Goal: Information Seeking & Learning: Check status

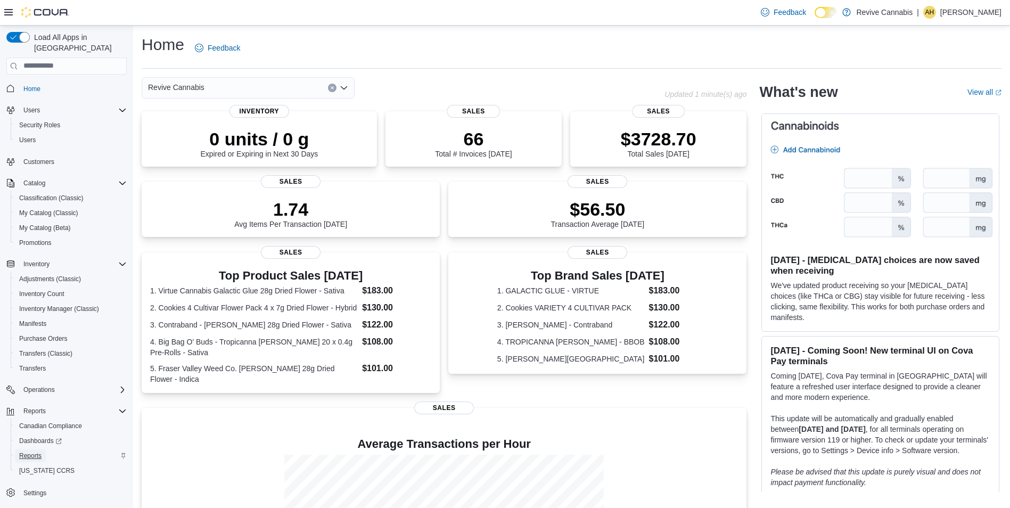
click at [30, 451] on span "Reports" at bounding box center [30, 455] width 22 height 9
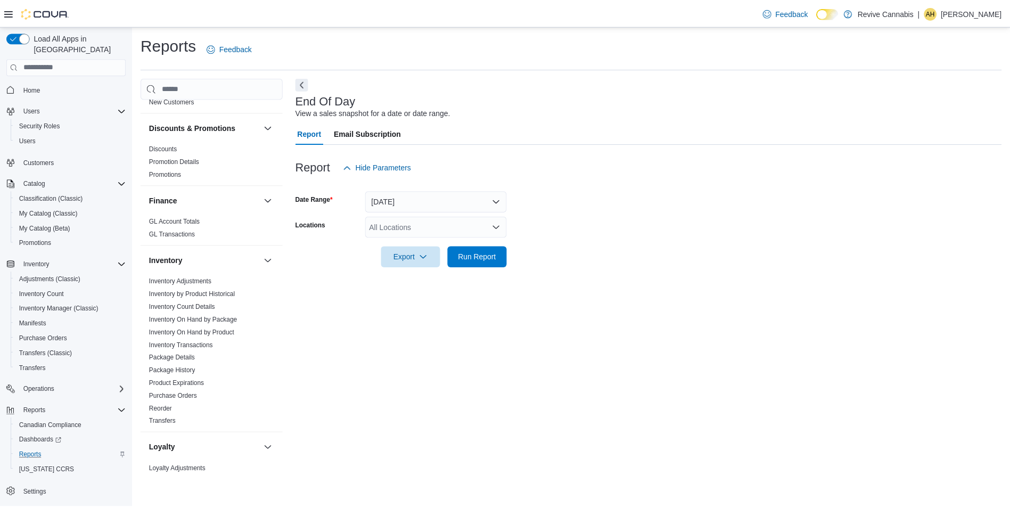
scroll to position [325, 0]
click at [208, 328] on link "Inventory On Hand by Product" at bounding box center [193, 331] width 86 height 7
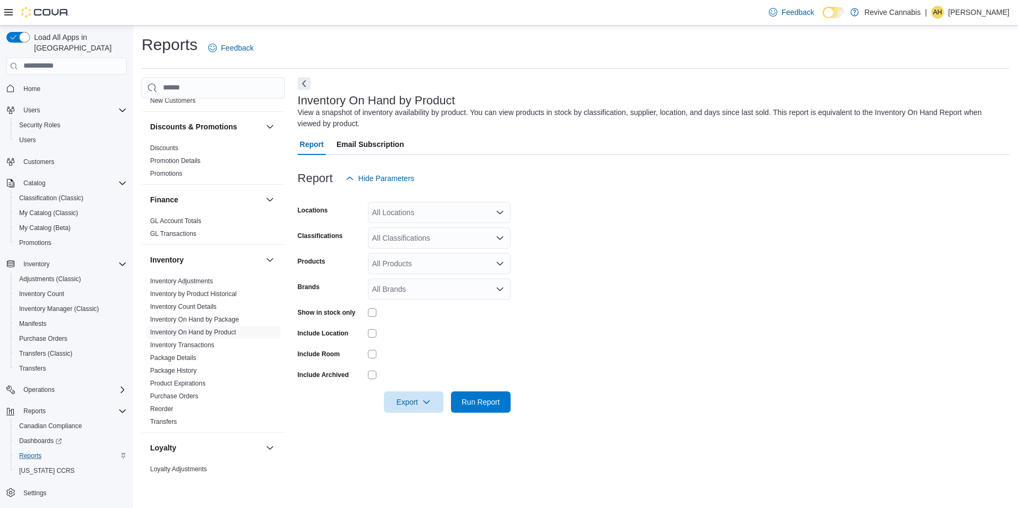
click at [371, 317] on div at bounding box center [439, 312] width 143 height 17
click at [510, 406] on button "Run Report" at bounding box center [481, 401] width 60 height 21
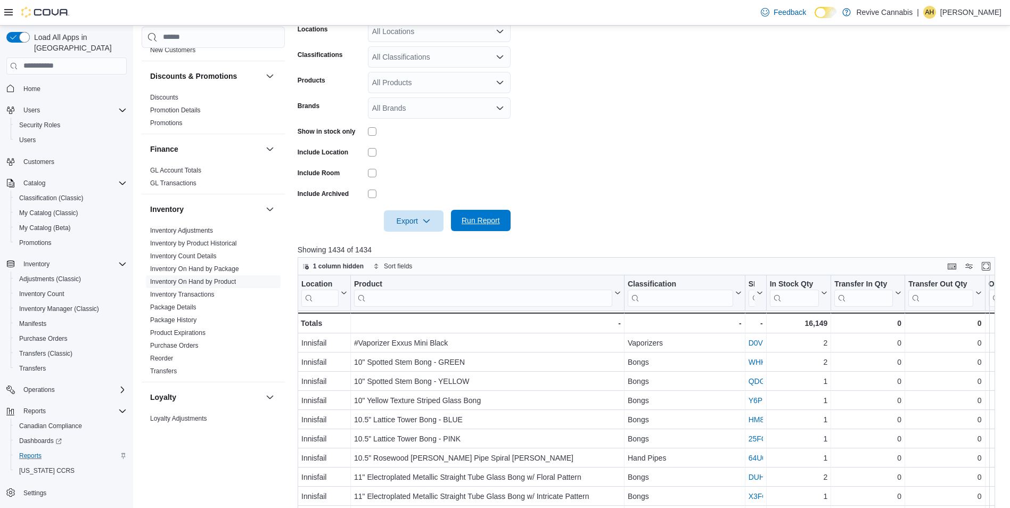
scroll to position [182, 0]
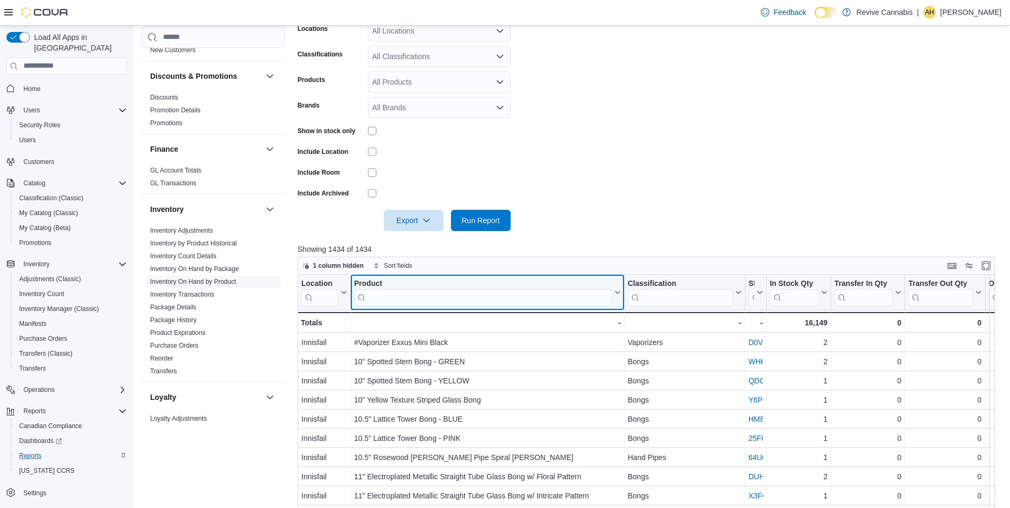
click at [494, 301] on input "search" at bounding box center [483, 297] width 258 height 17
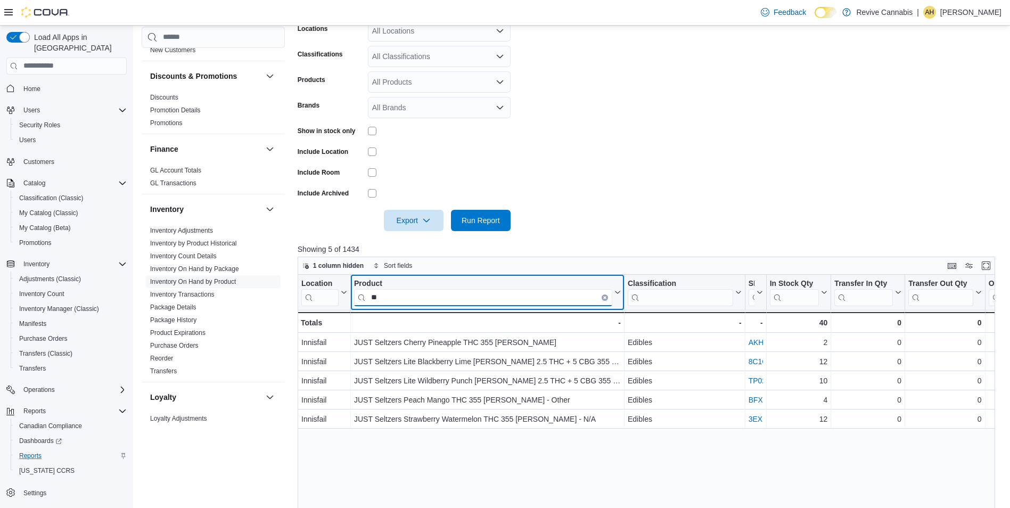
type input "*"
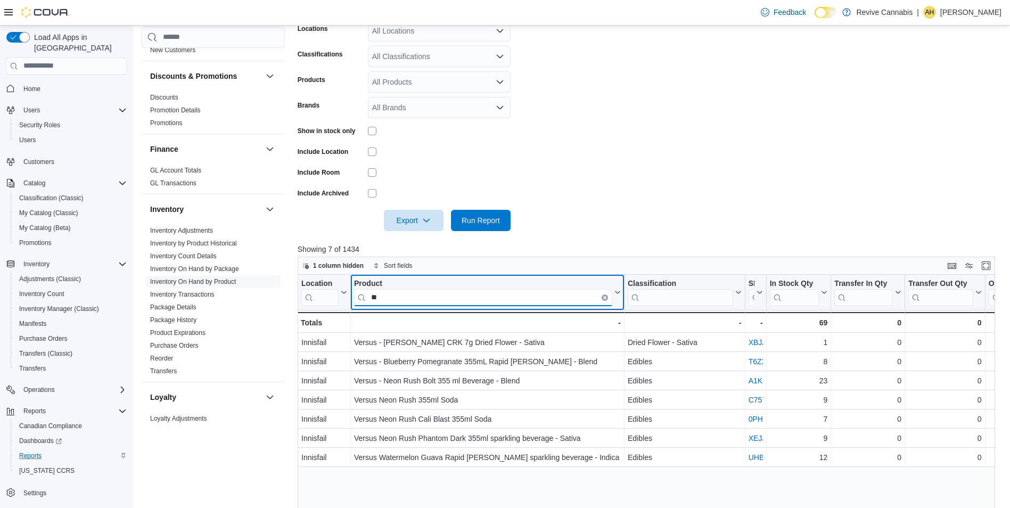
type input "*"
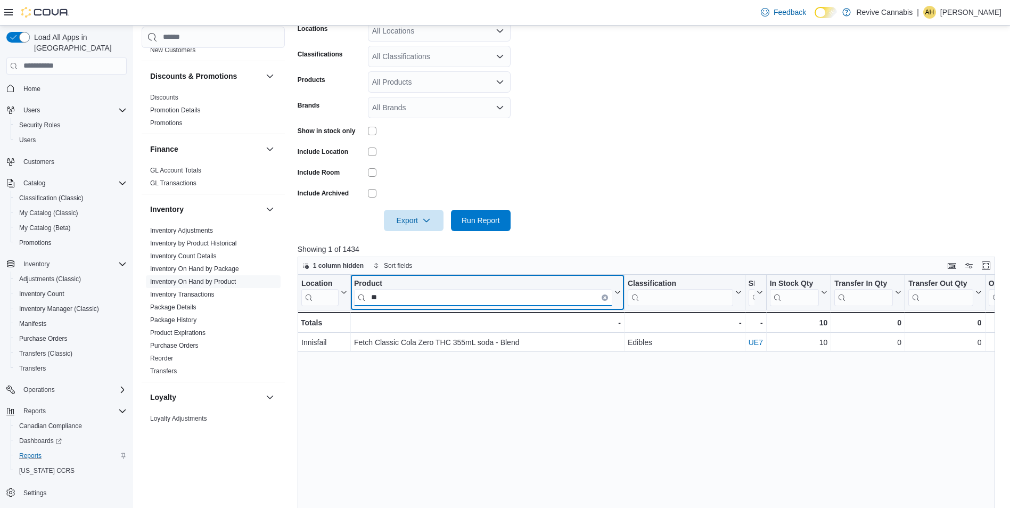
type input "*"
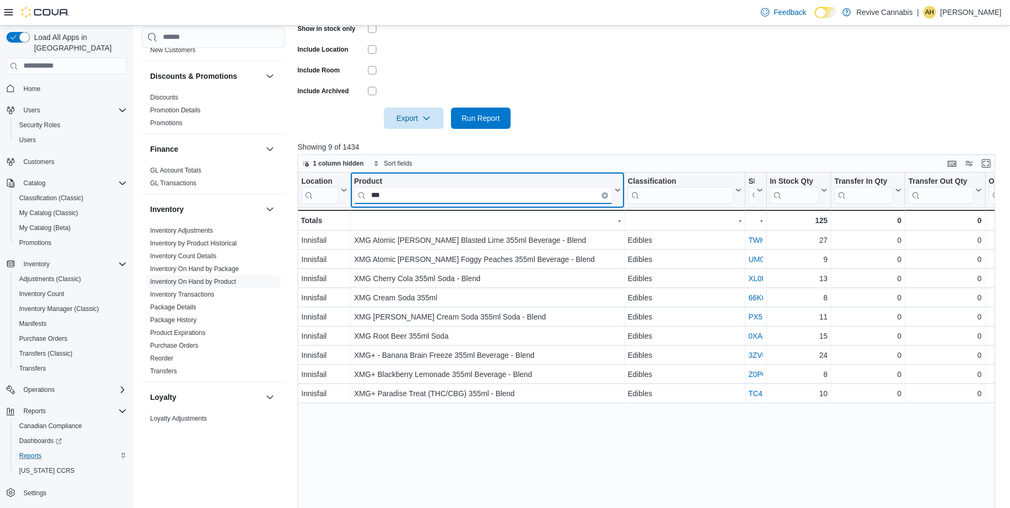
scroll to position [284, 0]
type input "*"
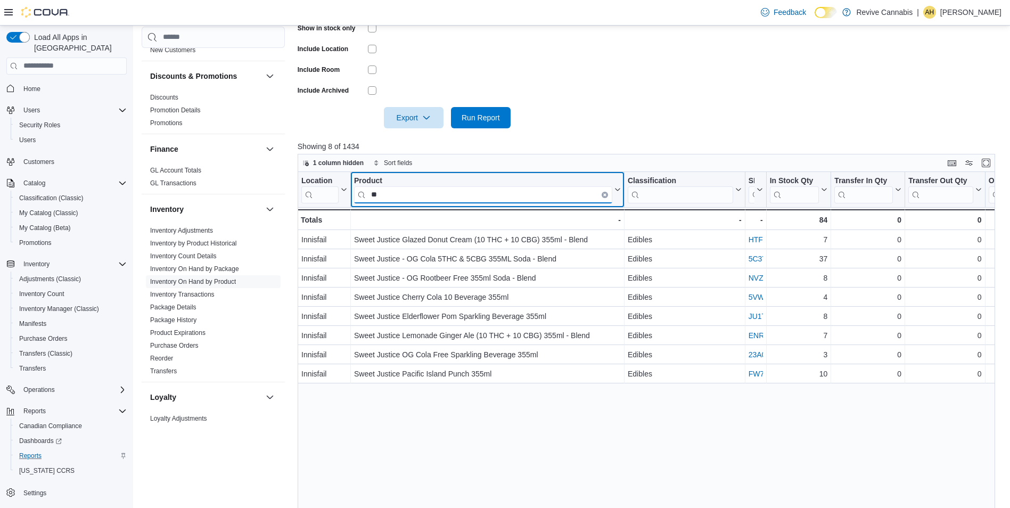
type input "*"
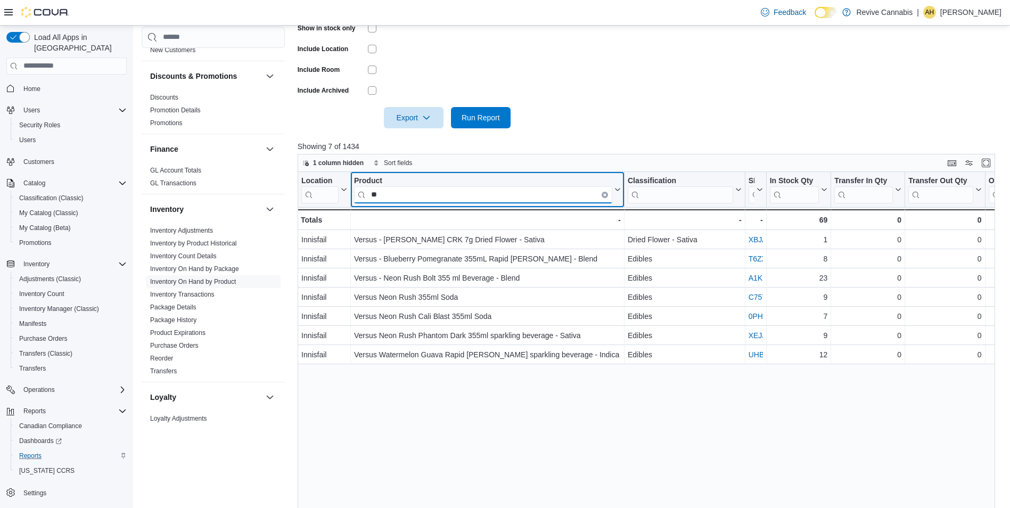
type input "*"
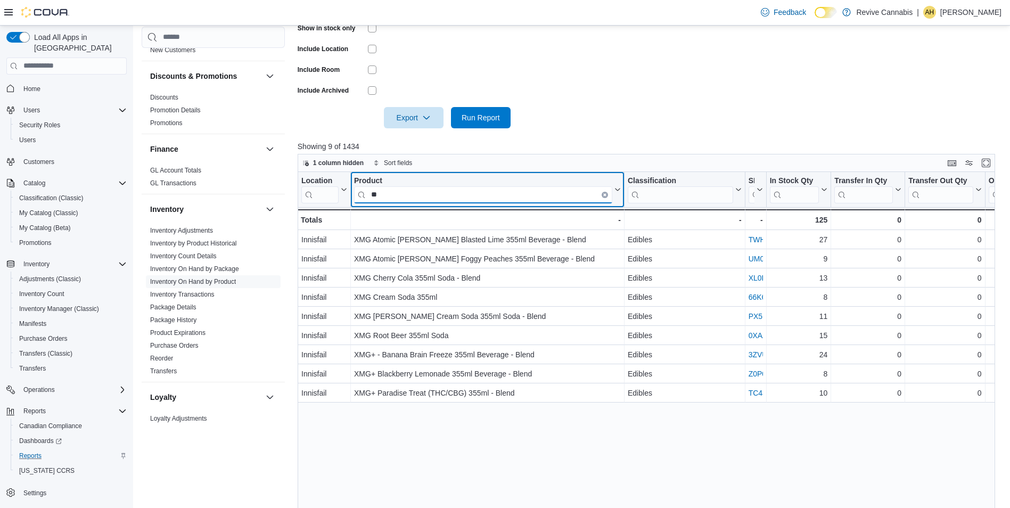
type input "*"
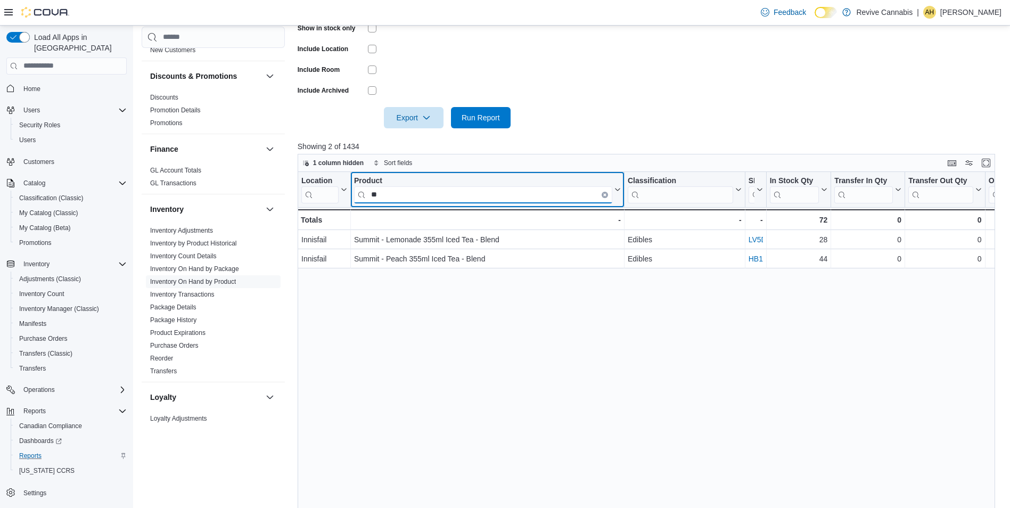
type input "*"
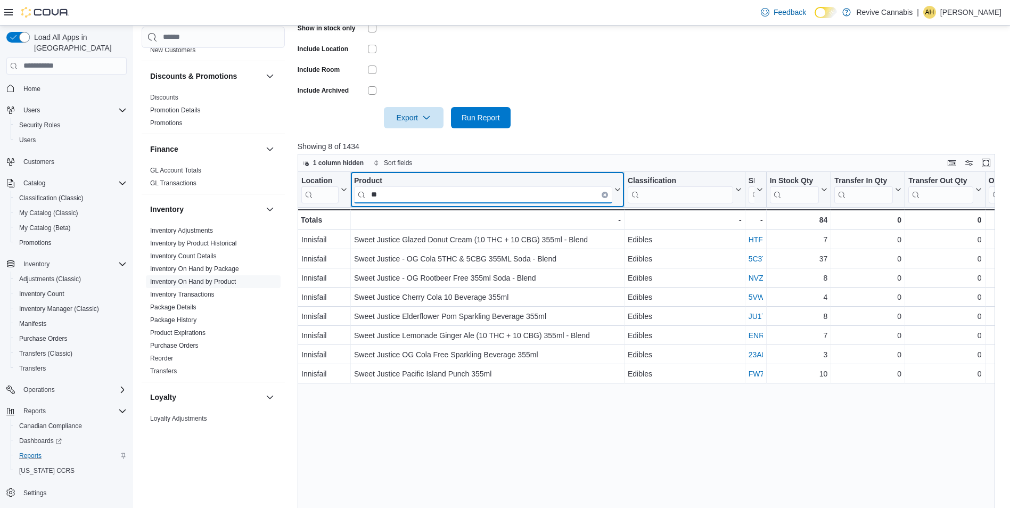
type input "*"
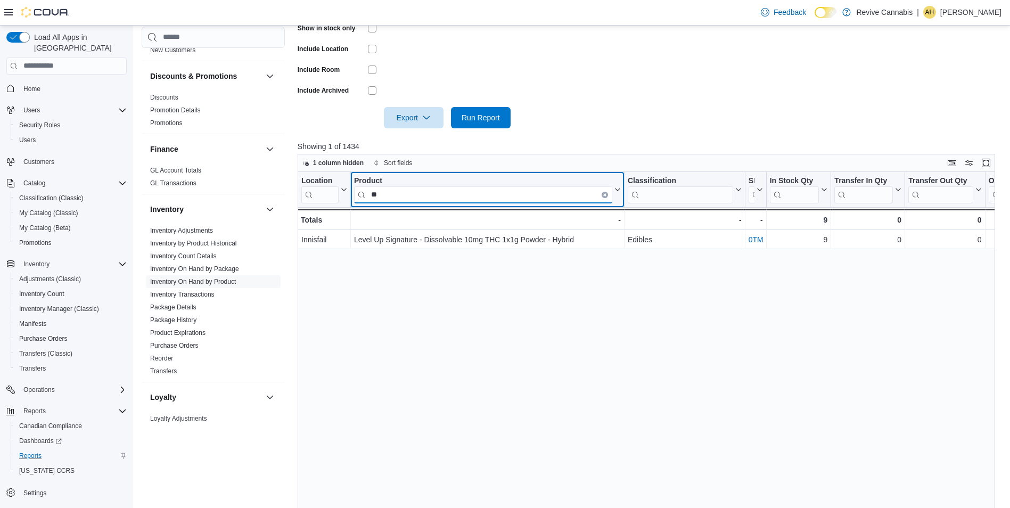
type input "*"
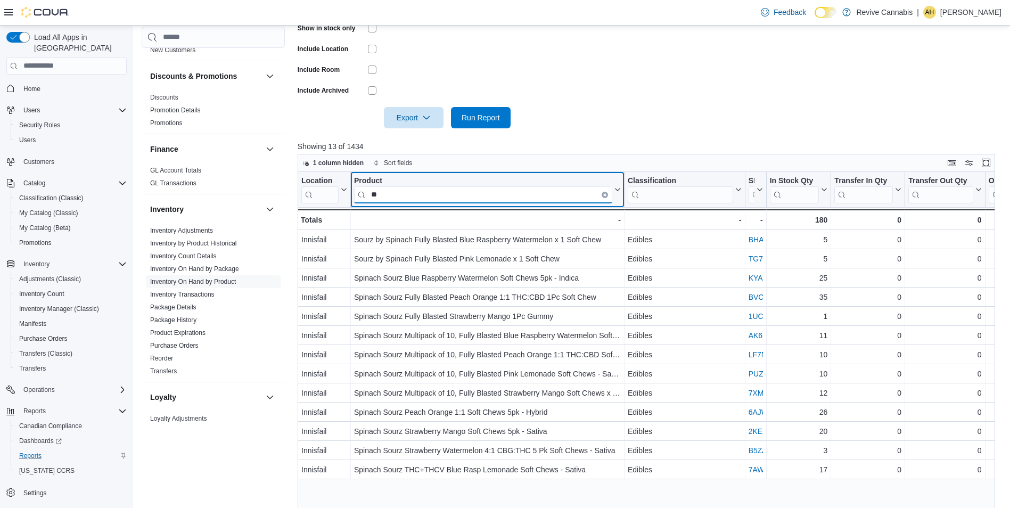
type input "*"
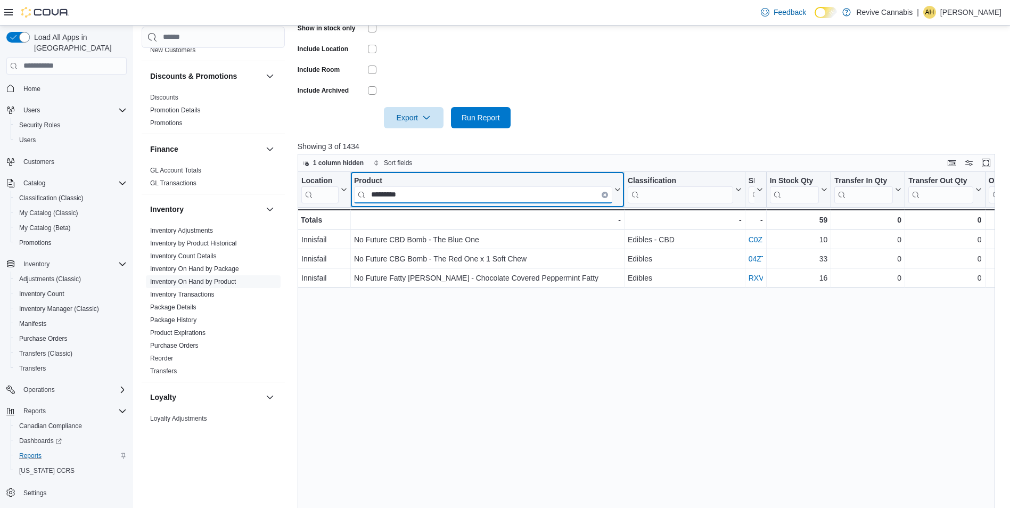
type input "*********"
